Goal: Find specific page/section: Find specific page/section

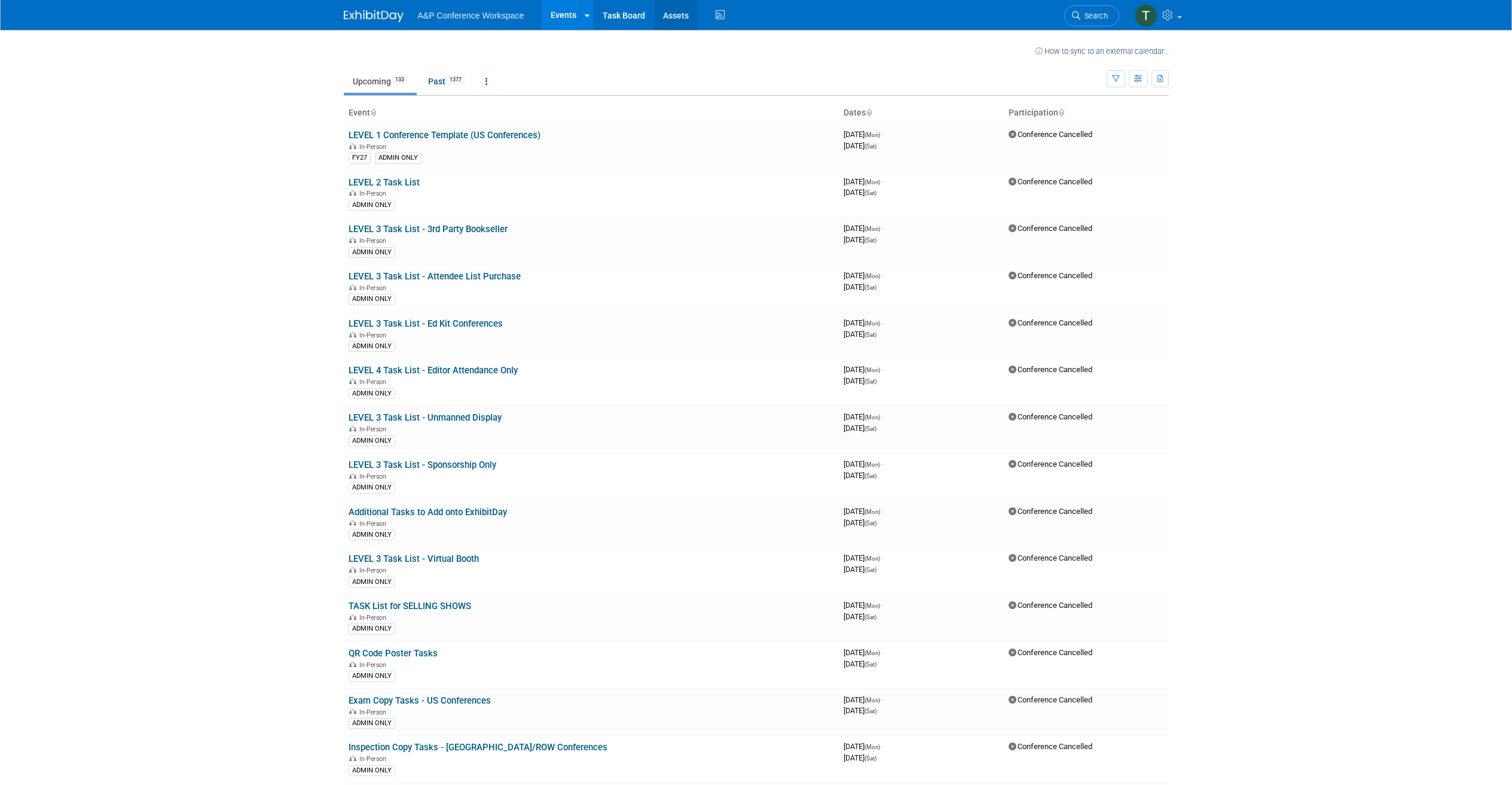
click at [675, 12] on link "Assets" at bounding box center [676, 14] width 44 height 30
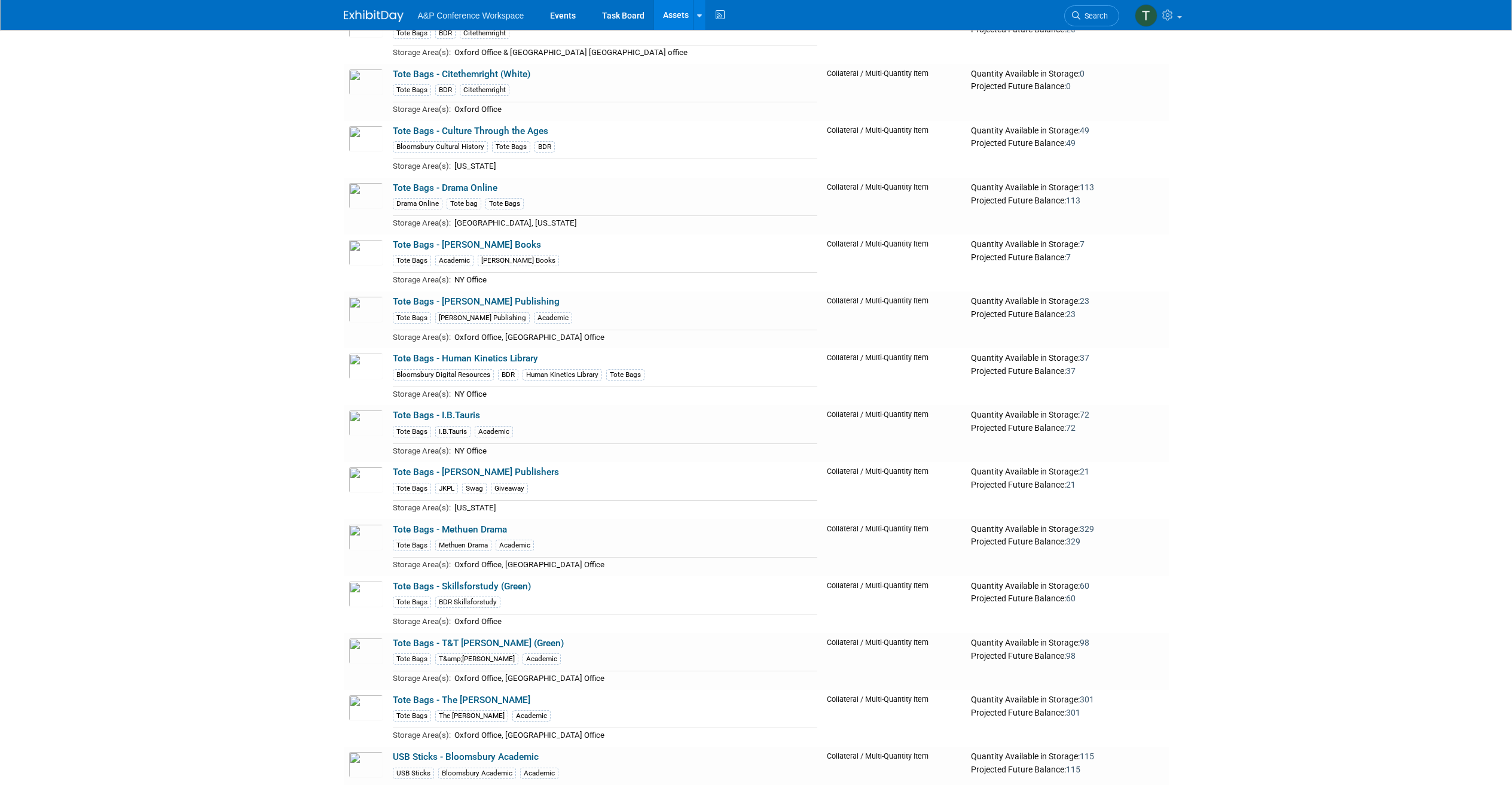
scroll to position [3882, 0]
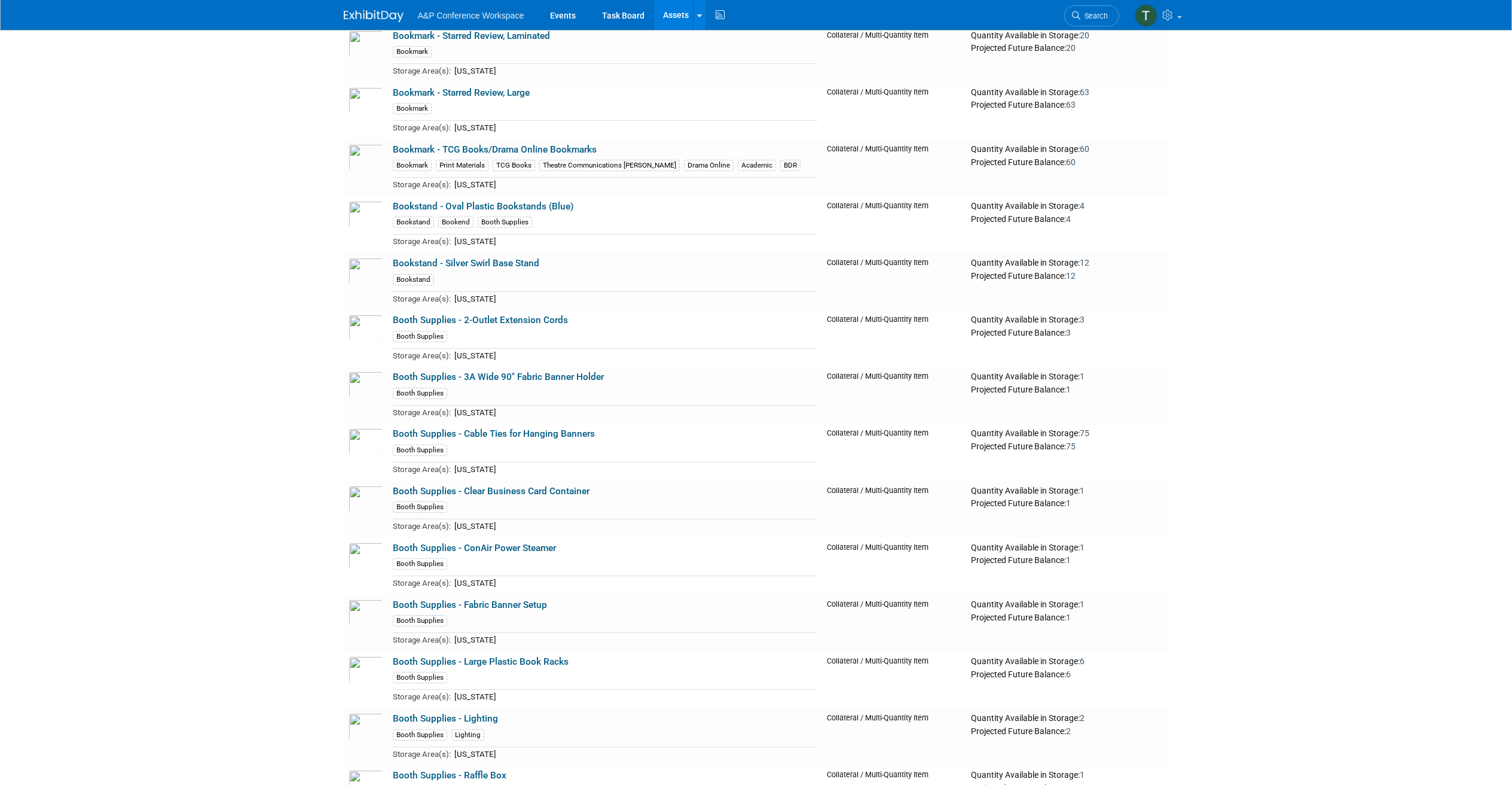
scroll to position [7853, 0]
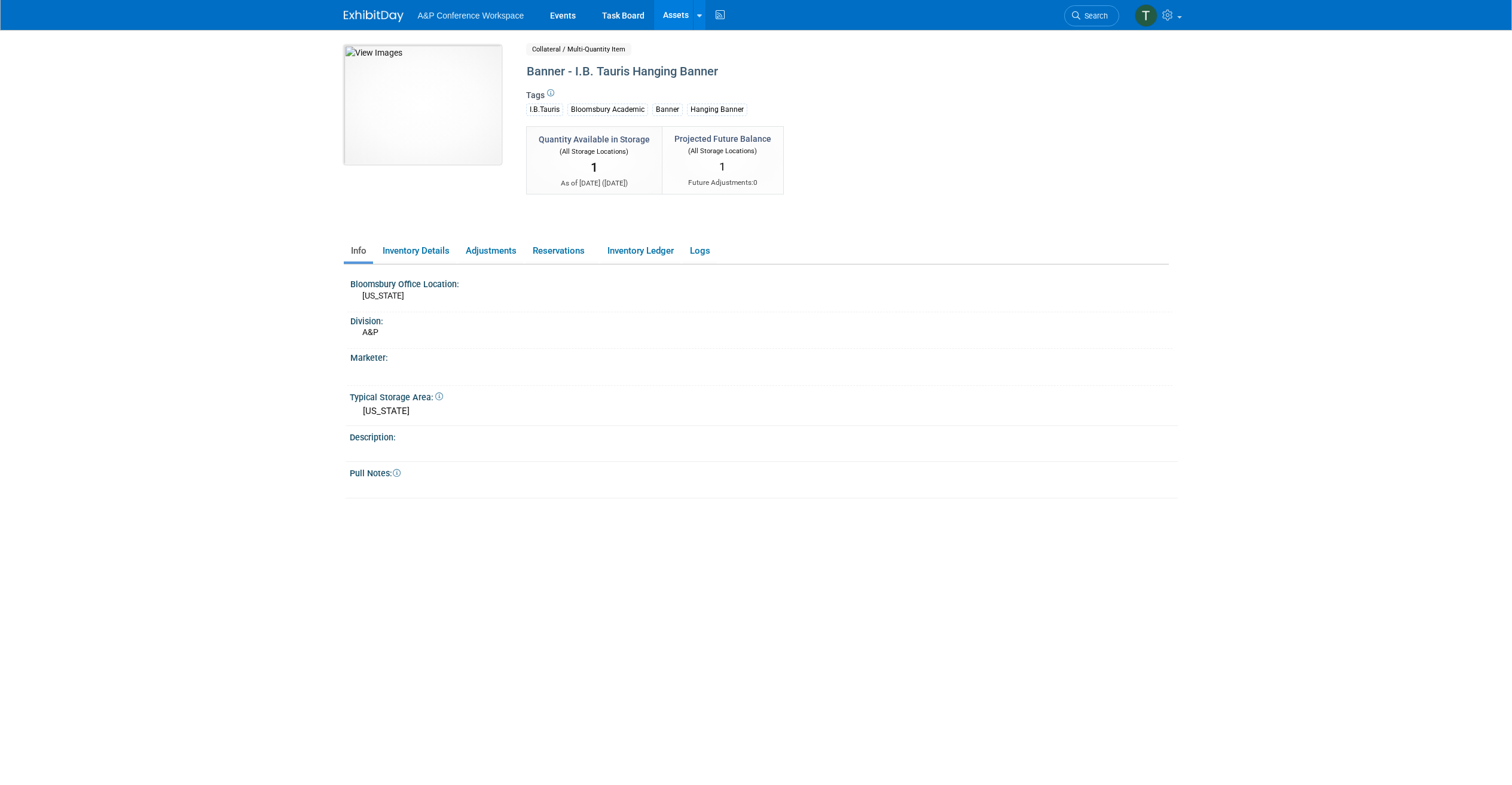
click at [441, 79] on img at bounding box center [423, 104] width 158 height 120
